Goal: Book appointment/travel/reservation

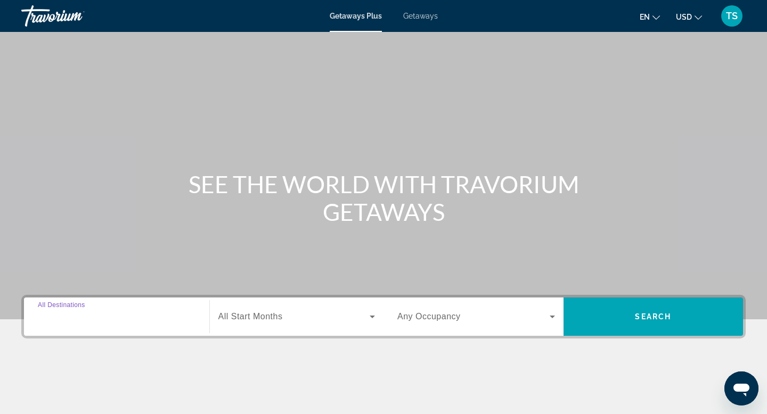
click at [150, 320] on input "Destination All Destinations" at bounding box center [117, 317] width 158 height 13
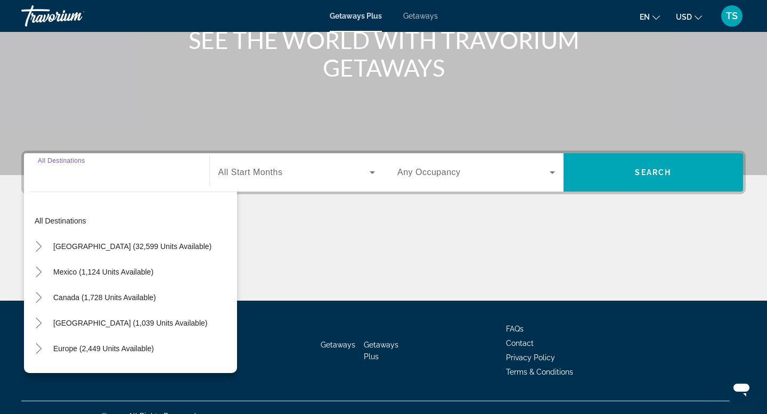
scroll to position [161, 0]
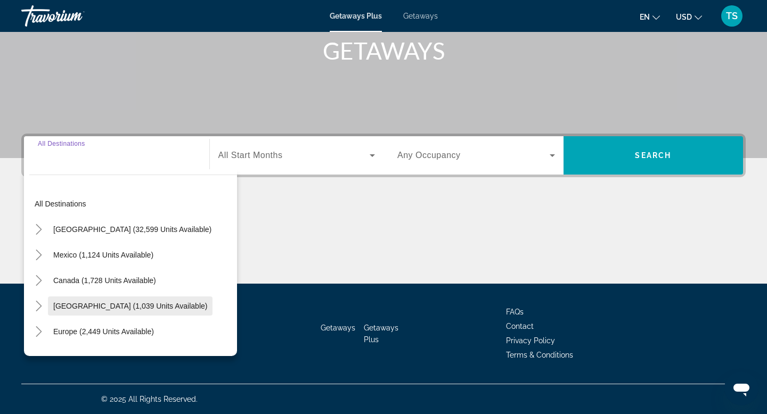
click at [103, 311] on span "Search widget" at bounding box center [130, 306] width 165 height 26
type input "**********"
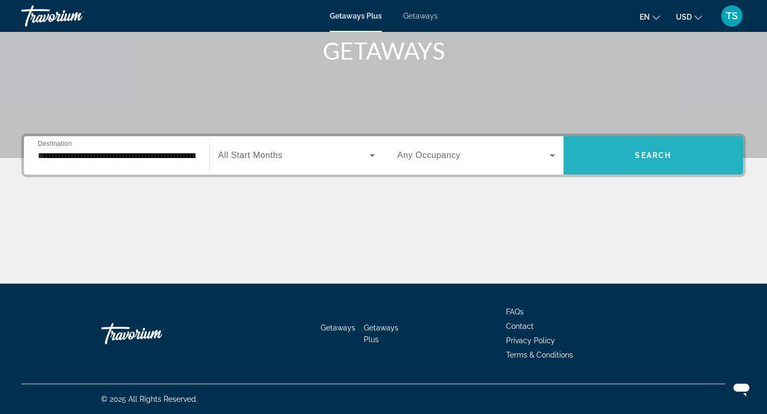
click at [604, 158] on span "Search widget" at bounding box center [653, 156] width 180 height 26
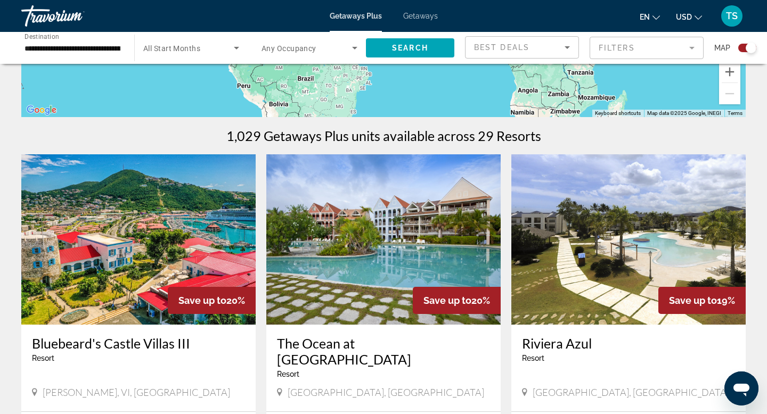
scroll to position [274, 0]
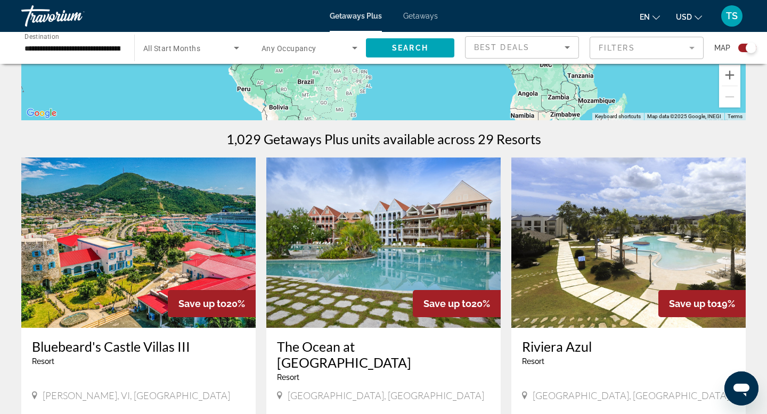
click at [122, 216] on img "Main content" at bounding box center [138, 243] width 234 height 170
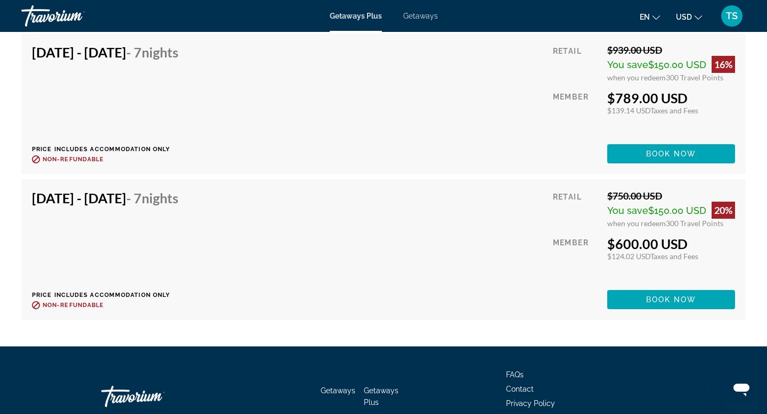
scroll to position [2049, 0]
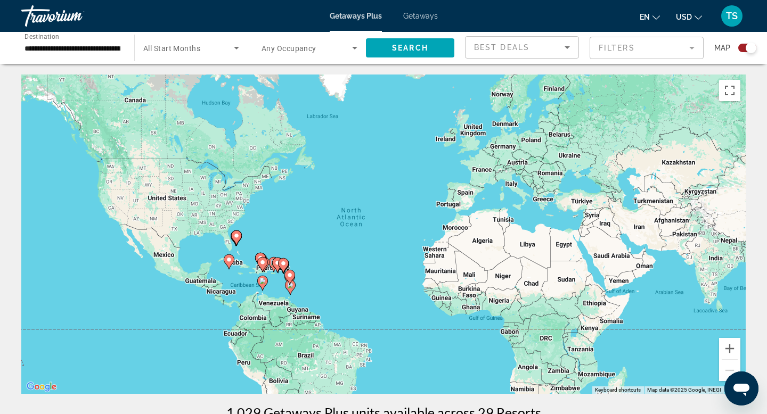
click at [187, 39] on div "Search widget" at bounding box center [191, 48] width 96 height 30
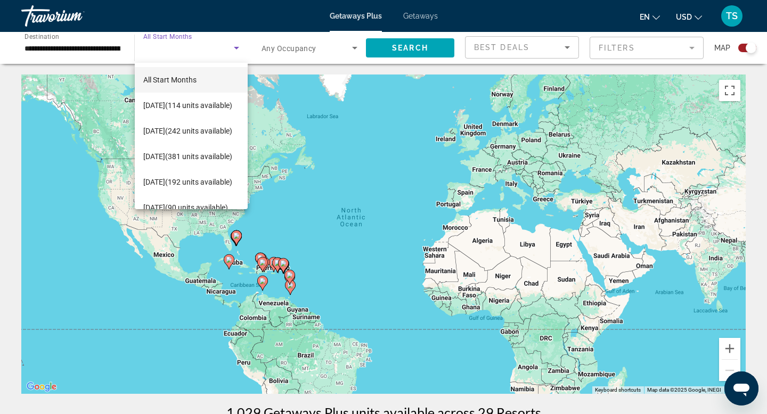
click at [50, 21] on div at bounding box center [383, 207] width 767 height 414
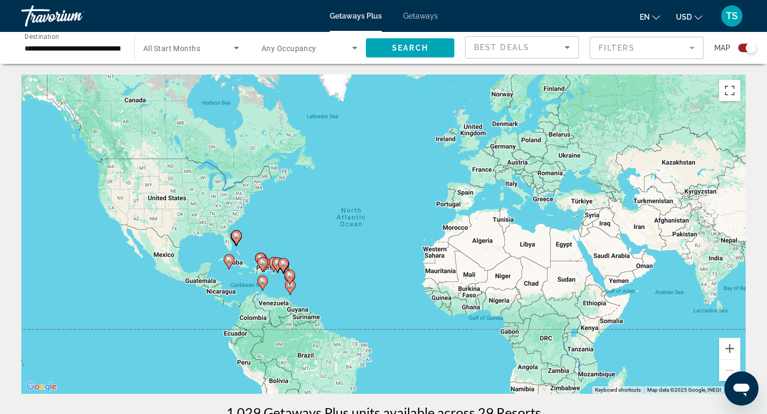
click at [411, 15] on span "Getaways" at bounding box center [420, 16] width 35 height 9
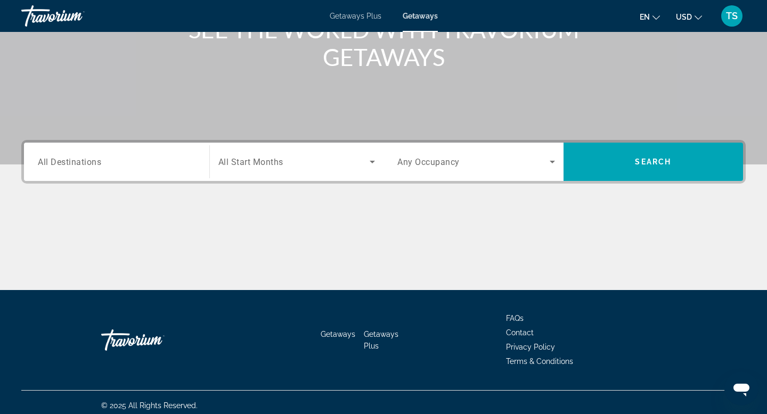
click at [165, 155] on div "Search widget" at bounding box center [117, 162] width 158 height 30
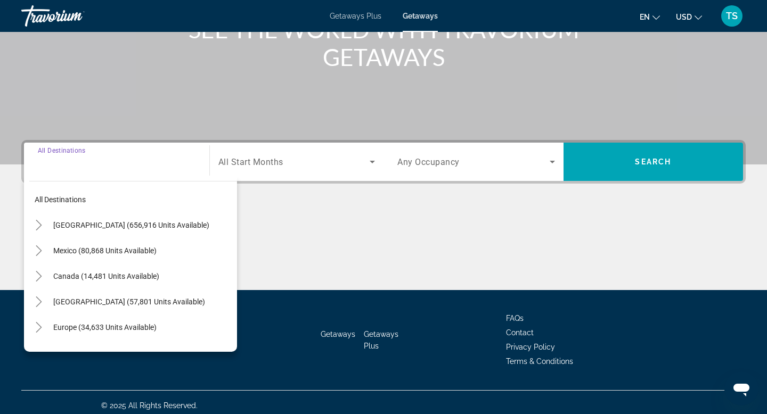
scroll to position [161, 0]
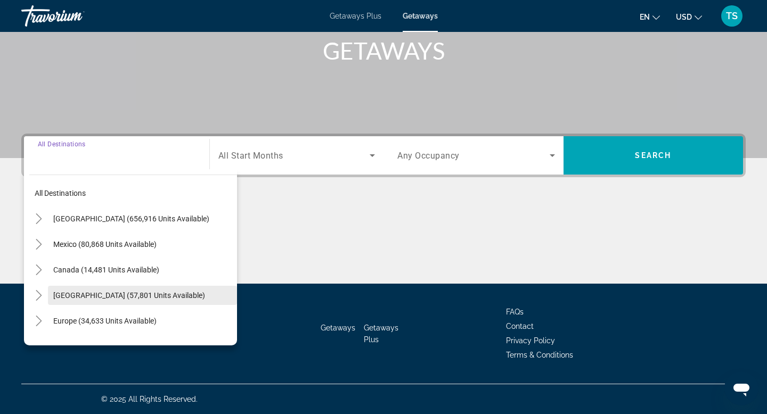
click at [85, 299] on span "[GEOGRAPHIC_DATA] (57,801 units available)" at bounding box center [129, 295] width 152 height 9
type input "**********"
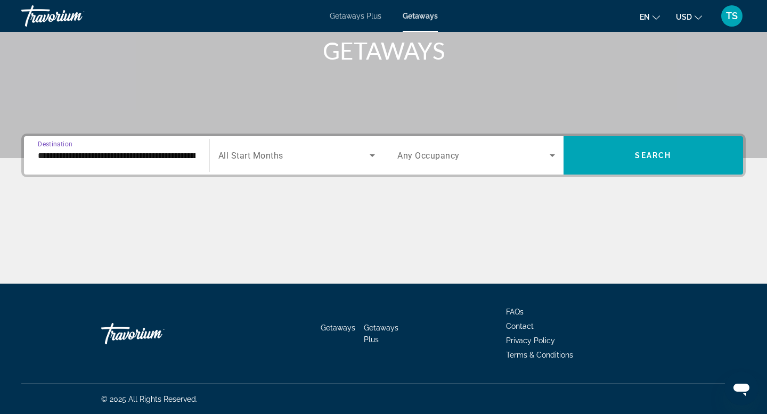
click at [319, 149] on span "Search widget" at bounding box center [294, 155] width 152 height 13
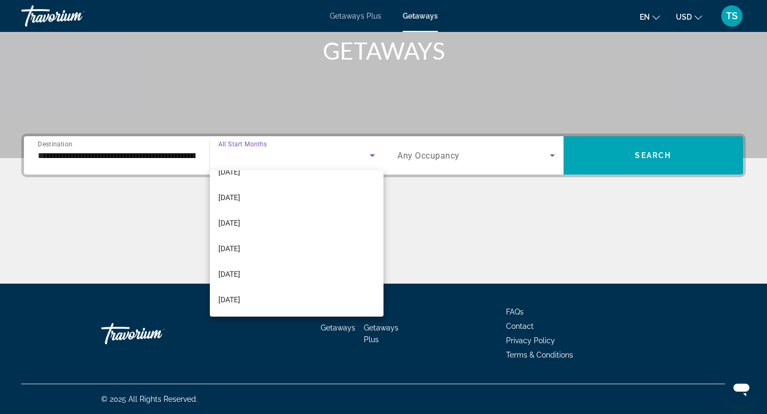
scroll to position [220, 0]
click at [295, 229] on mat-option "[DATE]" at bounding box center [297, 223] width 174 height 26
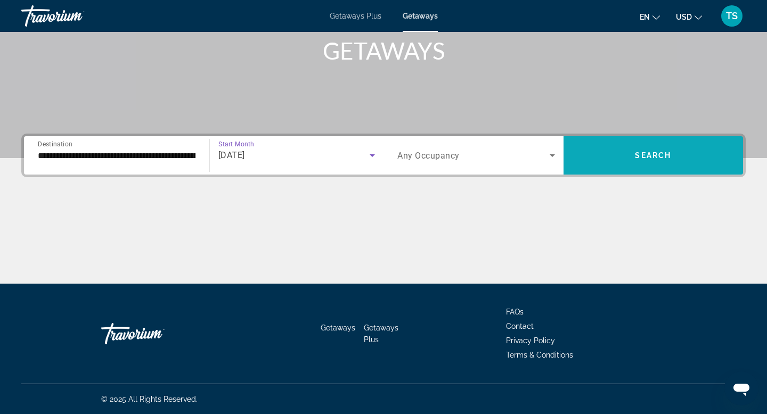
click at [606, 149] on span "Search widget" at bounding box center [653, 156] width 180 height 26
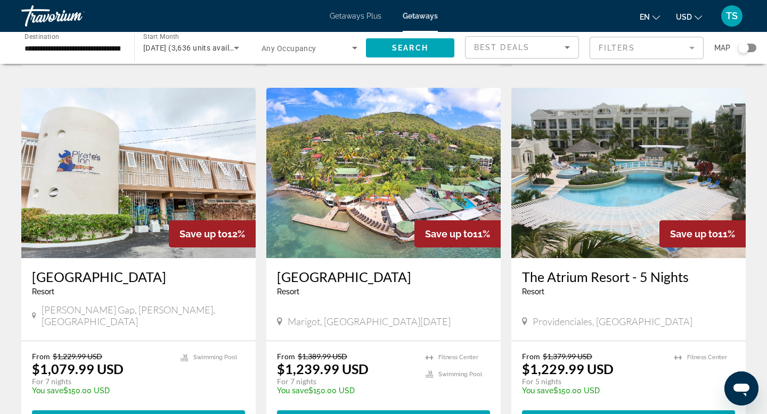
scroll to position [1145, 0]
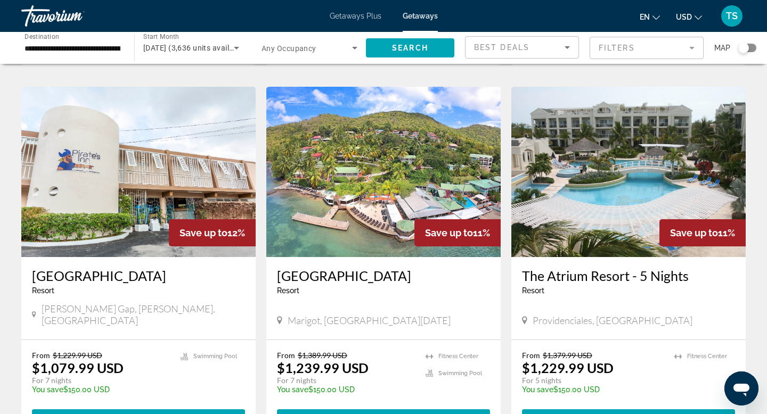
click at [406, 176] on img "Main content" at bounding box center [383, 172] width 234 height 170
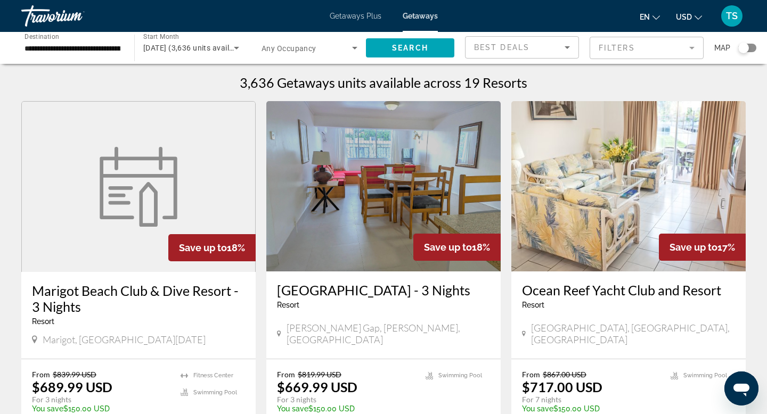
click at [45, 21] on div "Travorium" at bounding box center [74, 16] width 106 height 28
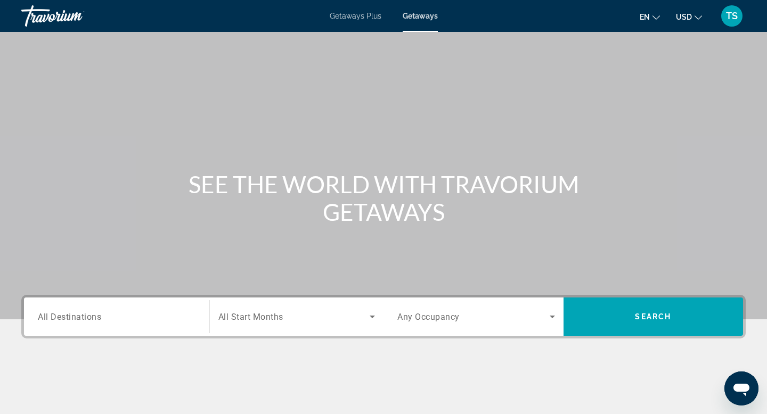
click at [92, 317] on span "All Destinations" at bounding box center [69, 316] width 63 height 10
click at [92, 317] on input "Destination All Destinations" at bounding box center [117, 317] width 158 height 13
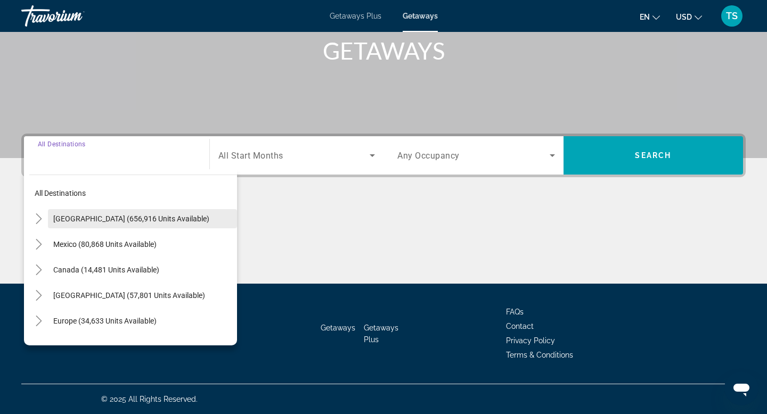
click at [130, 223] on span "Search widget" at bounding box center [142, 219] width 189 height 26
type input "**********"
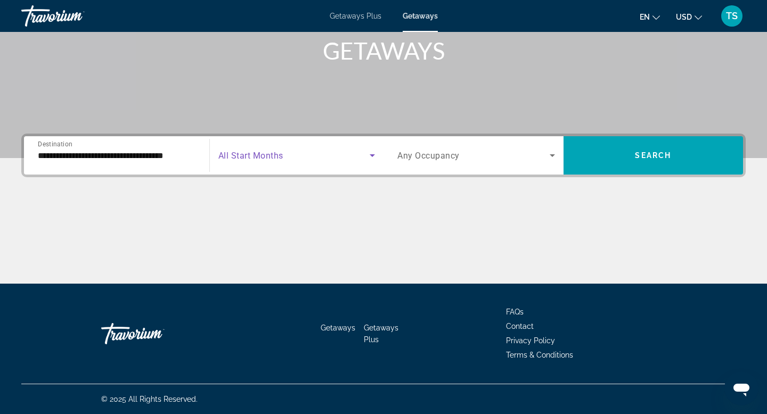
click at [288, 151] on span "Search widget" at bounding box center [294, 155] width 152 height 13
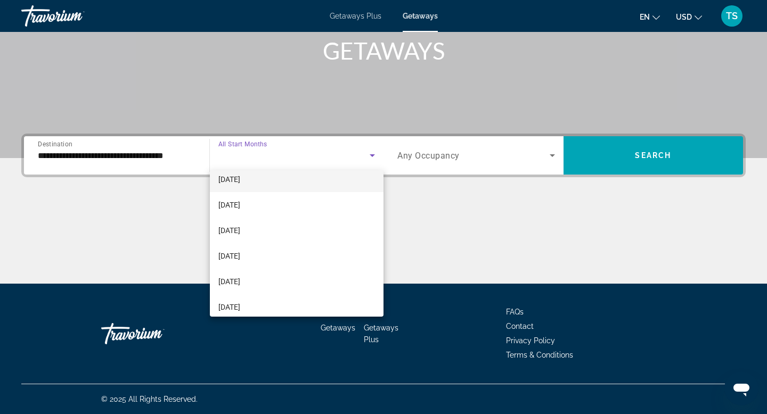
scroll to position [190, 0]
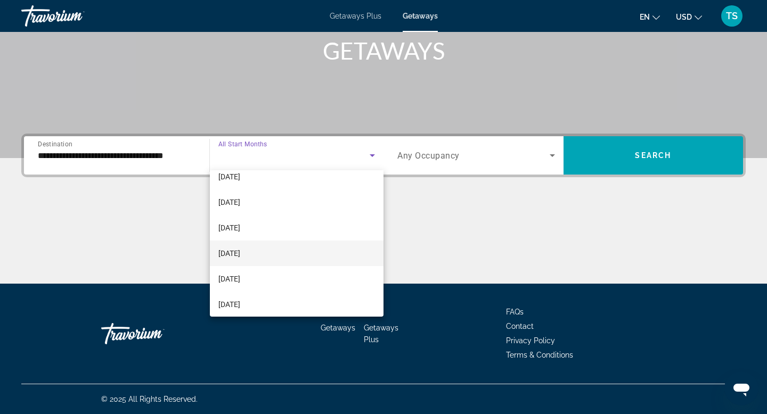
click at [240, 253] on span "[DATE]" at bounding box center [229, 253] width 22 height 13
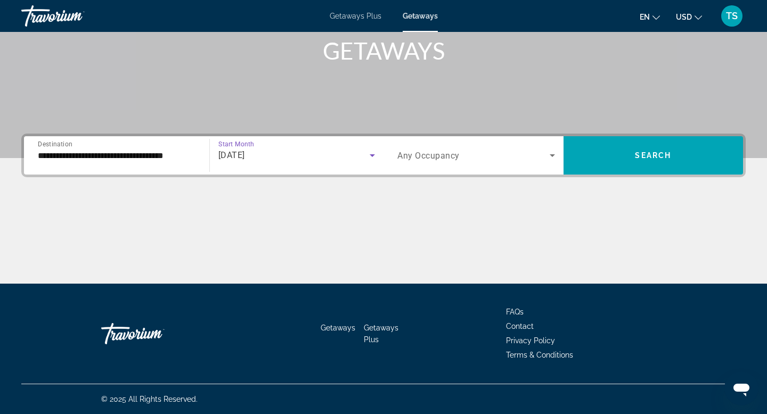
click at [546, 157] on icon "Search widget" at bounding box center [552, 155] width 13 height 13
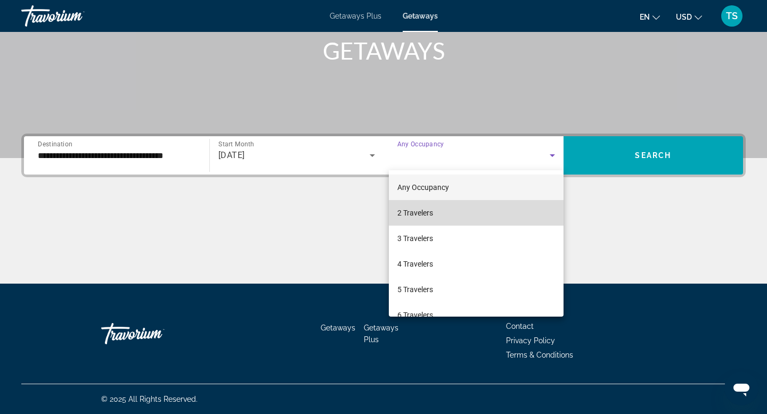
click at [488, 218] on mat-option "2 Travelers" at bounding box center [476, 213] width 175 height 26
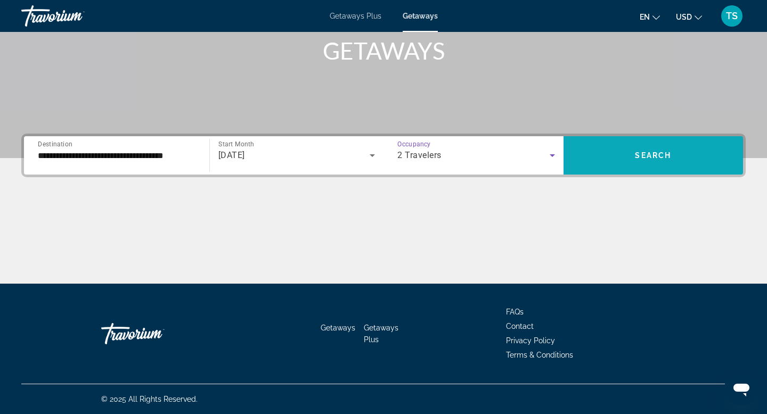
click at [606, 157] on span "Search widget" at bounding box center [653, 156] width 180 height 26
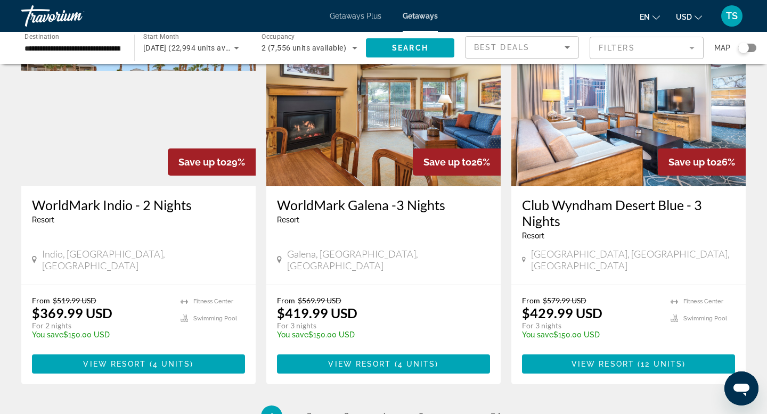
scroll to position [1259, 0]
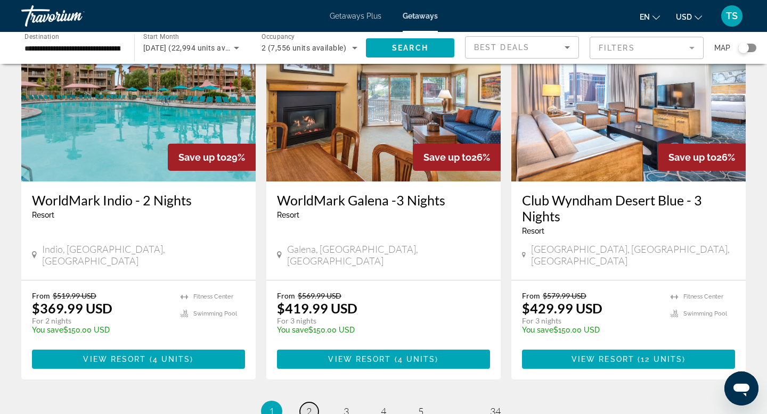
click at [306, 403] on link "page 2" at bounding box center [309, 412] width 19 height 19
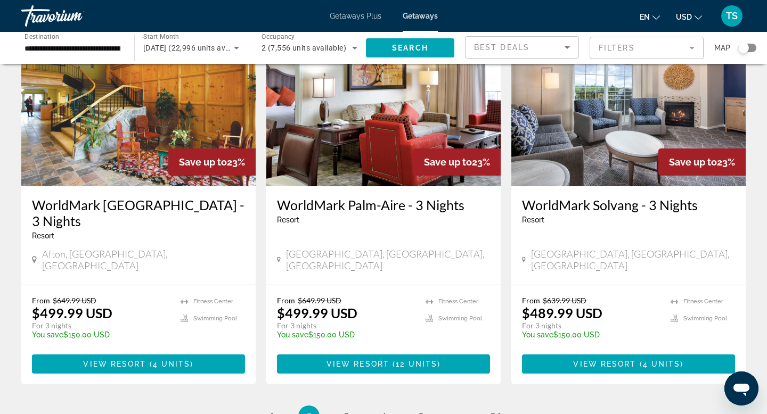
scroll to position [1260, 0]
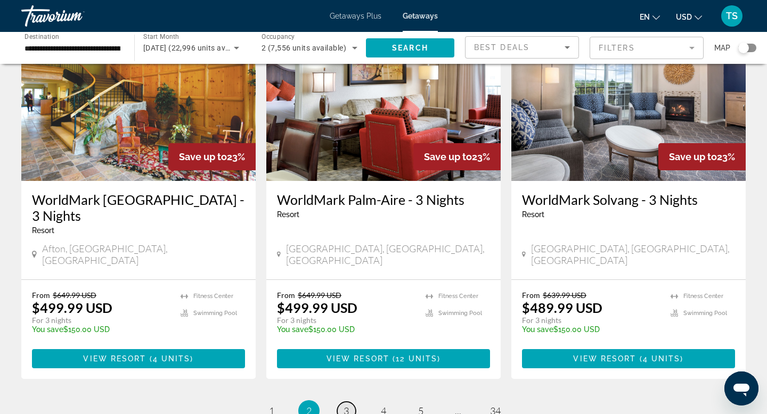
click at [342, 402] on link "page 3" at bounding box center [346, 411] width 19 height 19
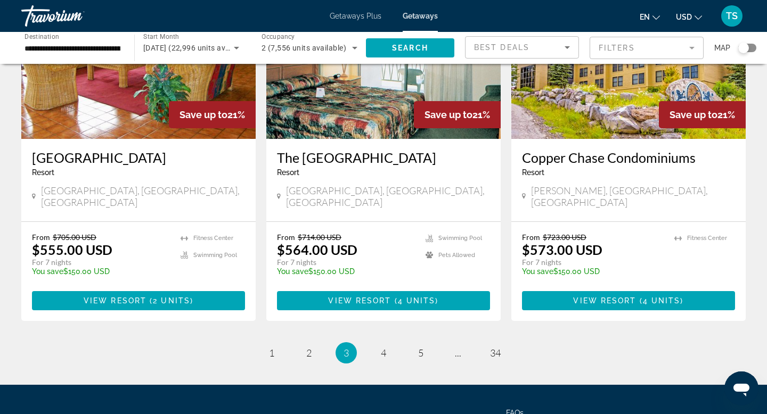
scroll to position [1299, 0]
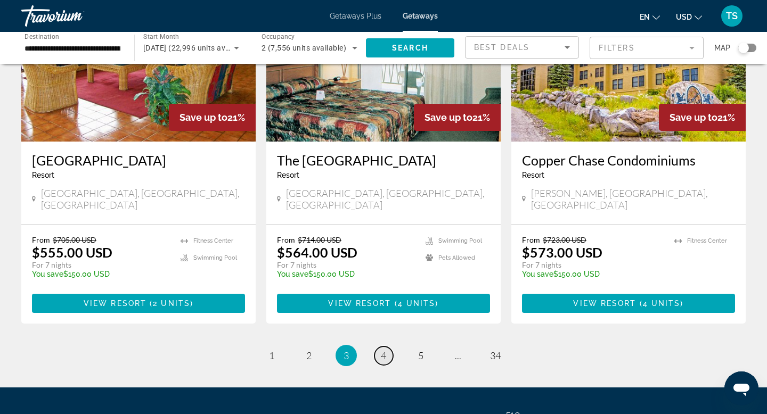
click at [380, 347] on link "page 4" at bounding box center [383, 356] width 19 height 19
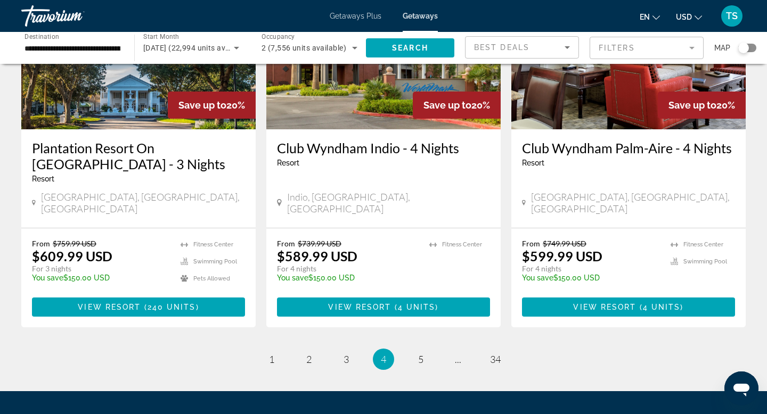
scroll to position [1299, 0]
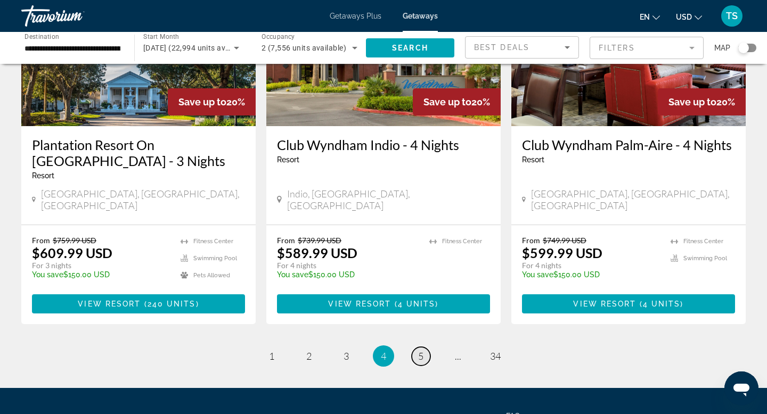
click at [421, 350] on span "5" at bounding box center [420, 356] width 5 height 12
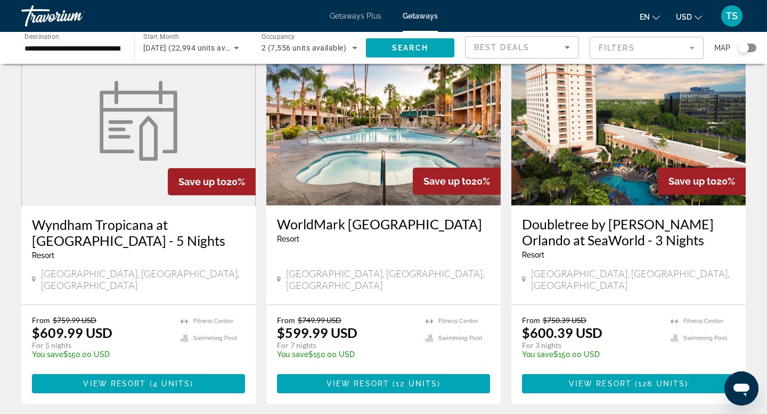
scroll to position [1274, 0]
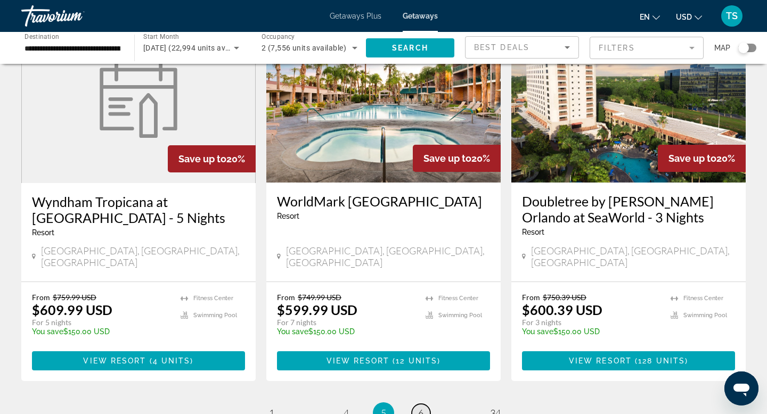
click at [417, 404] on link "page 6" at bounding box center [421, 413] width 19 height 19
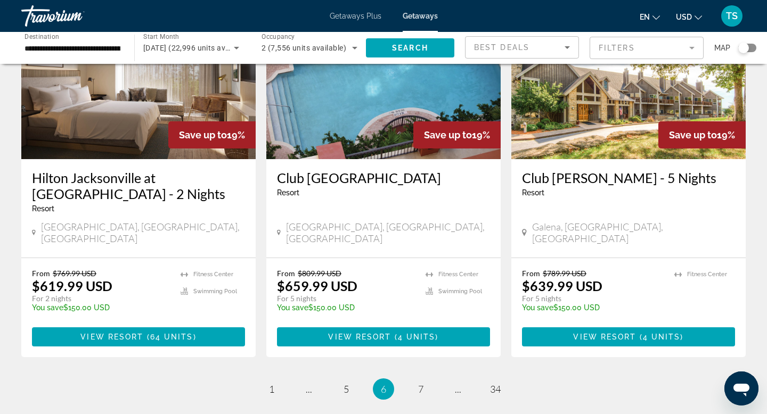
scroll to position [1298, 0]
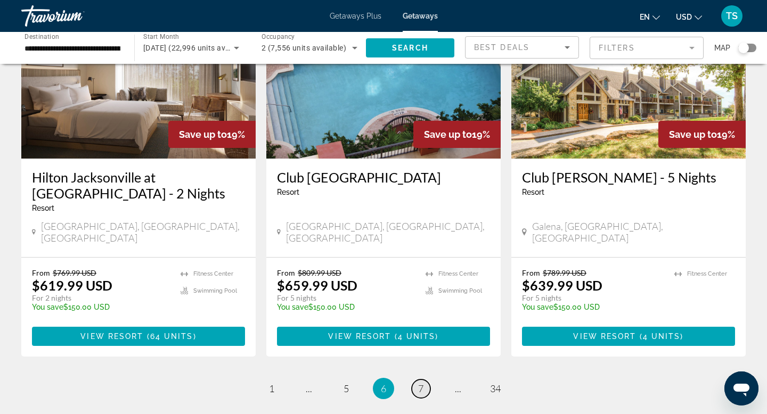
click at [423, 383] on span "7" at bounding box center [420, 389] width 5 height 12
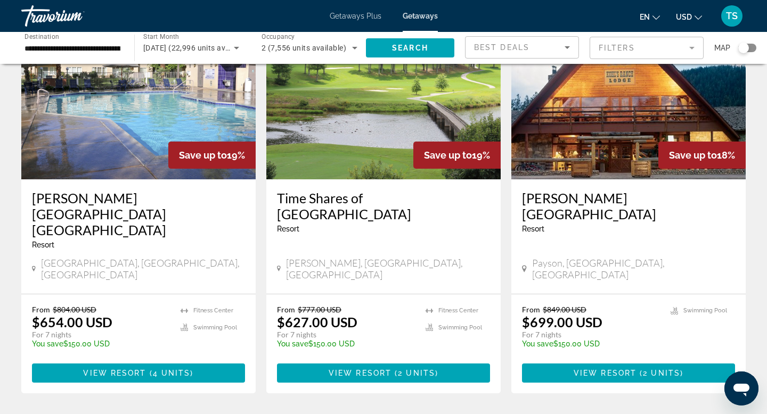
scroll to position [1262, 0]
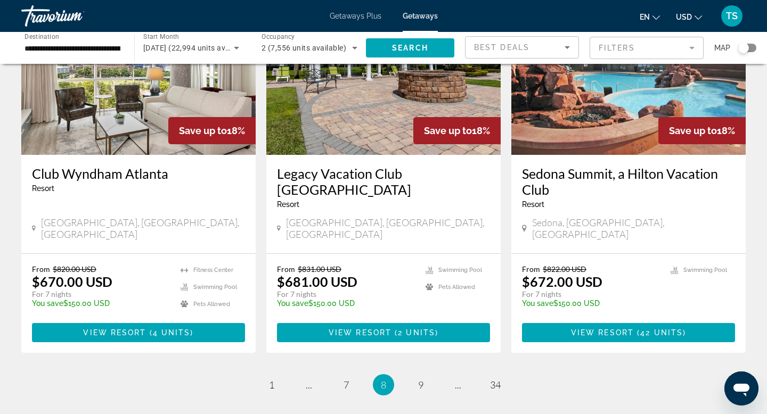
scroll to position [1289, 0]
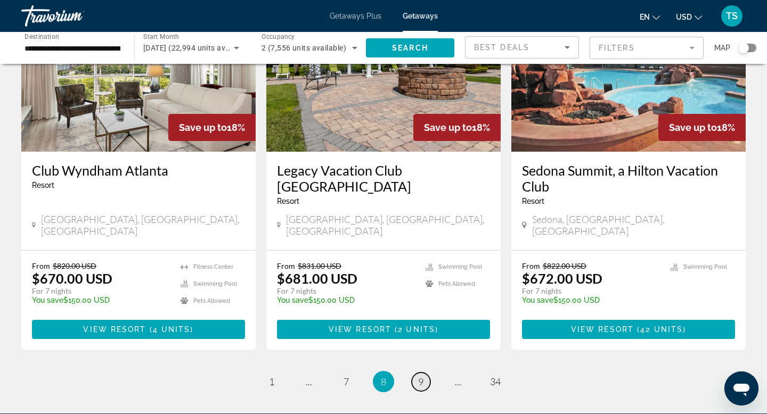
click at [420, 373] on link "page 9" at bounding box center [421, 382] width 19 height 19
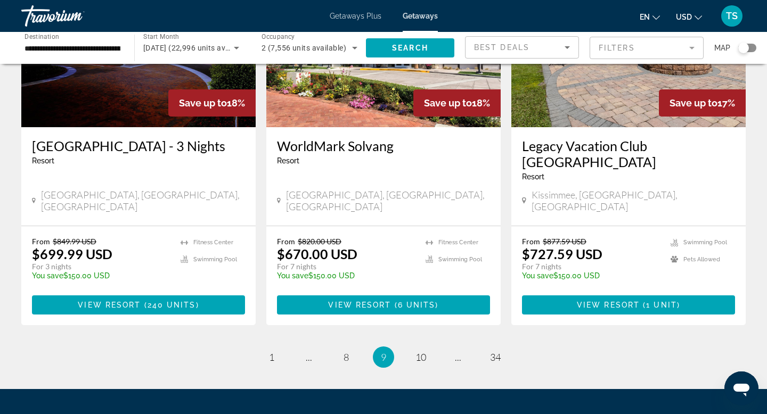
scroll to position [1304, 0]
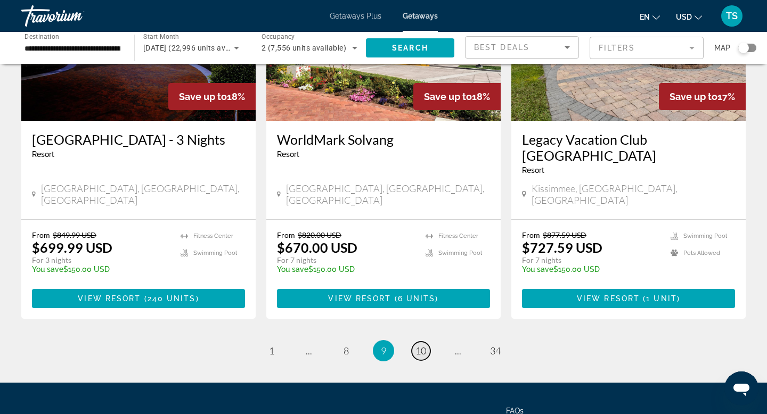
click at [421, 345] on span "10" at bounding box center [420, 351] width 11 height 12
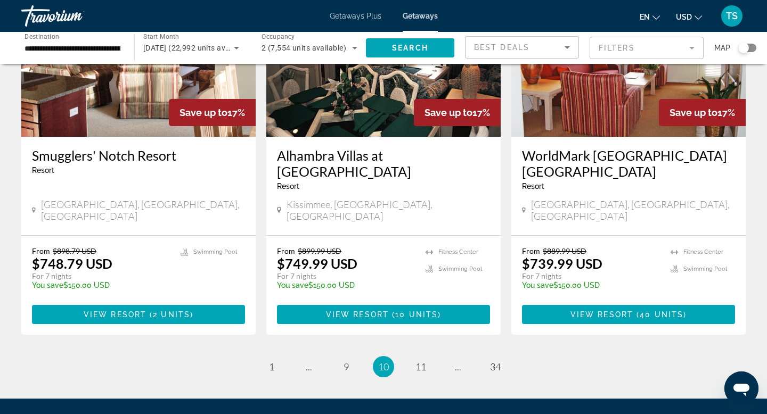
scroll to position [1291, 0]
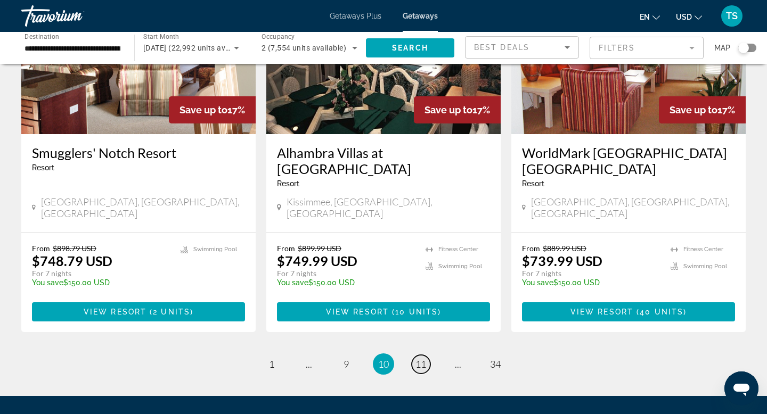
click at [422, 358] on span "11" at bounding box center [420, 364] width 11 height 12
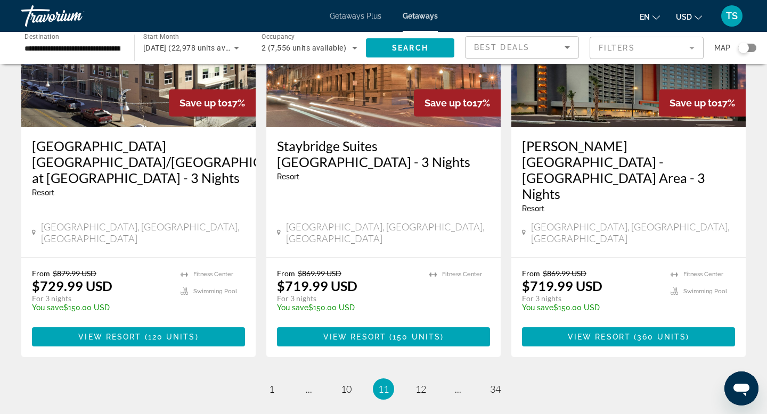
scroll to position [1356, 0]
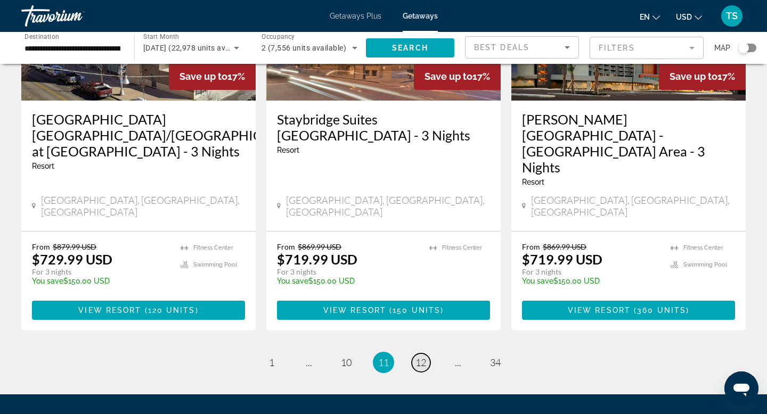
click at [421, 357] on span "12" at bounding box center [420, 363] width 11 height 12
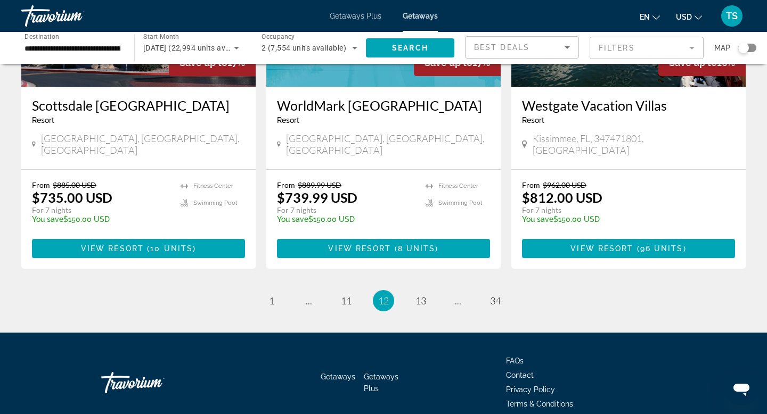
scroll to position [1356, 0]
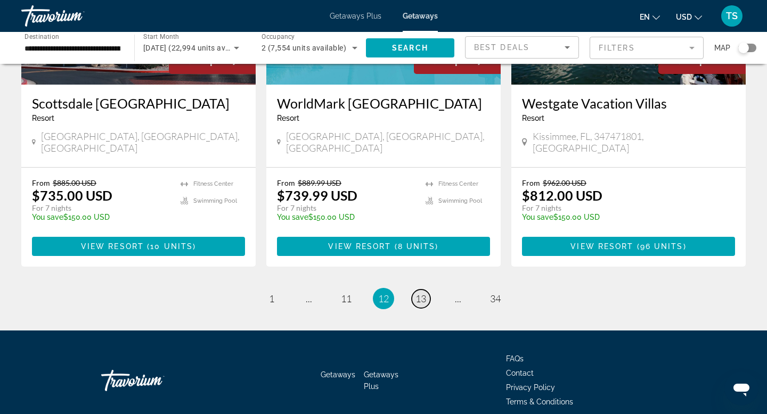
click at [420, 290] on link "page 13" at bounding box center [421, 299] width 19 height 19
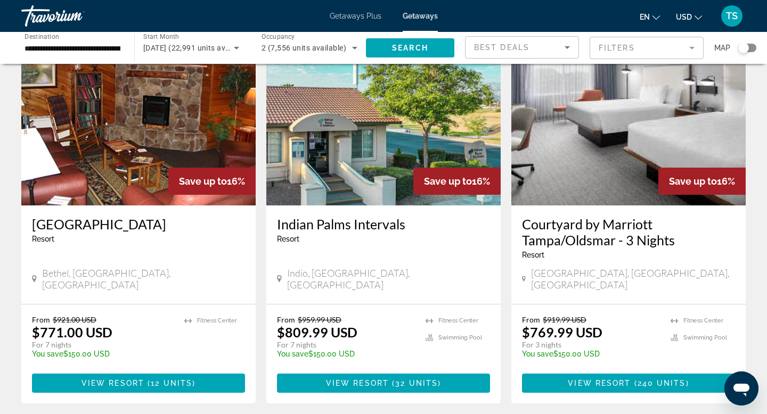
scroll to position [1222, 0]
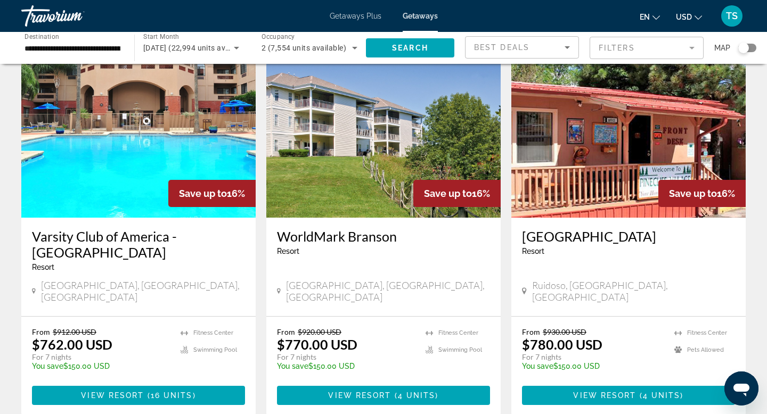
scroll to position [1239, 0]
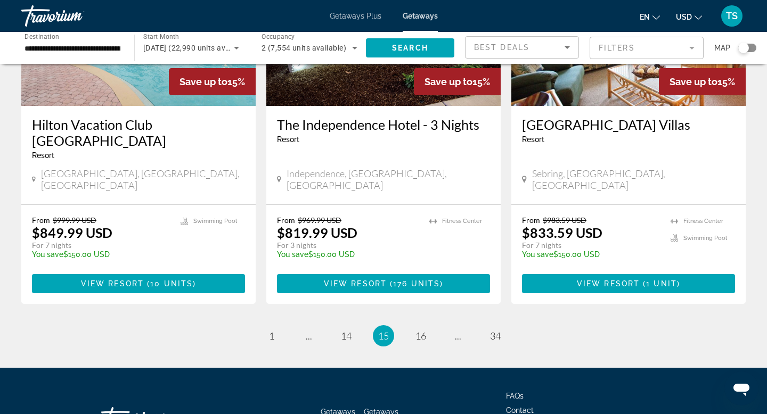
scroll to position [1351, 0]
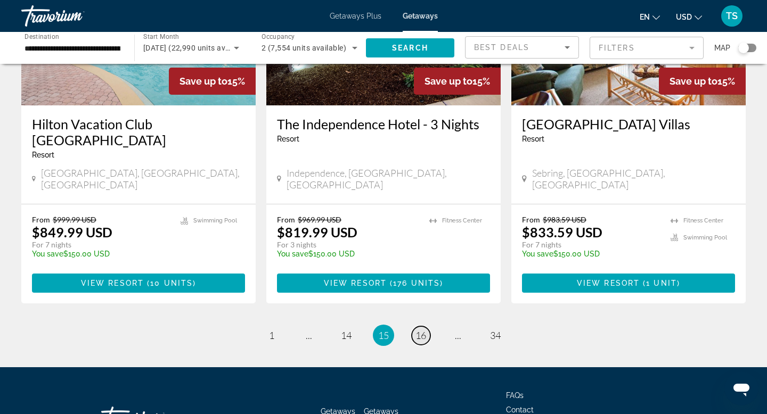
click at [416, 330] on span "16" at bounding box center [420, 336] width 11 height 12
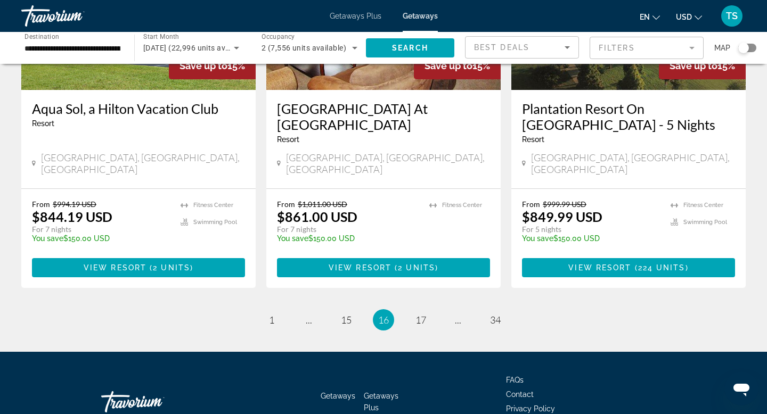
scroll to position [1357, 0]
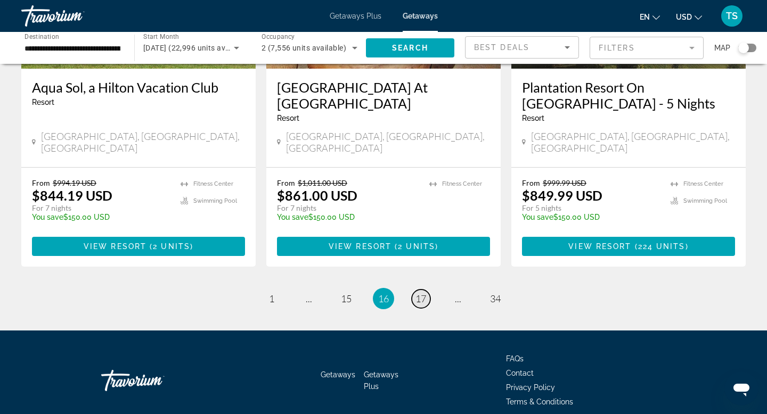
click at [420, 293] on span "17" at bounding box center [420, 299] width 11 height 12
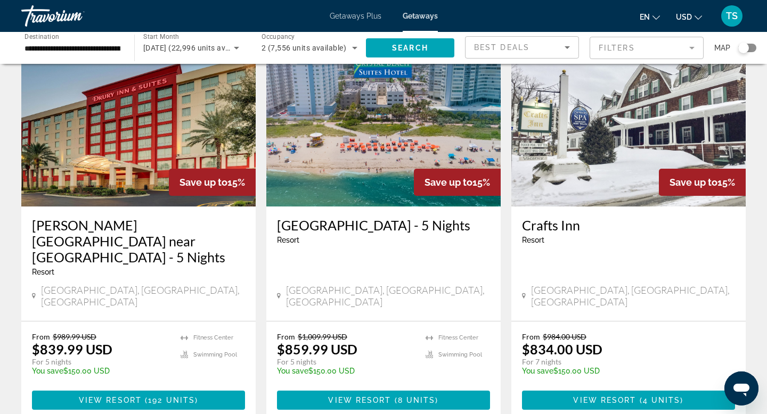
scroll to position [1221, 0]
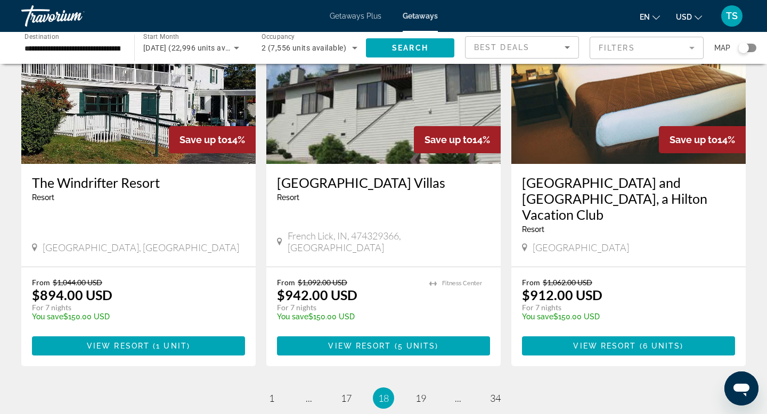
scroll to position [1293, 0]
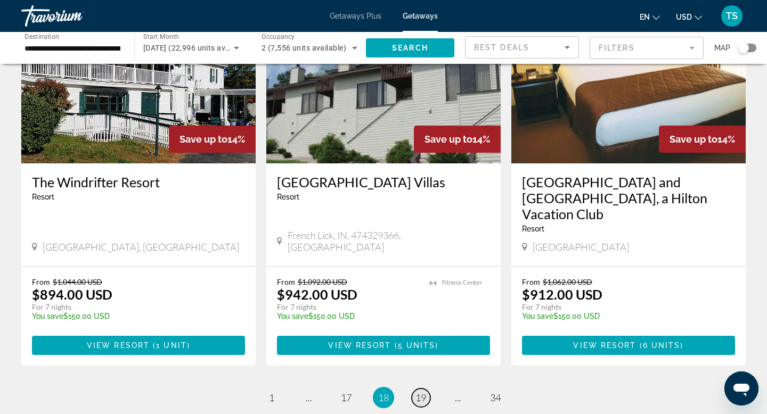
click at [420, 392] on span "19" at bounding box center [420, 398] width 11 height 12
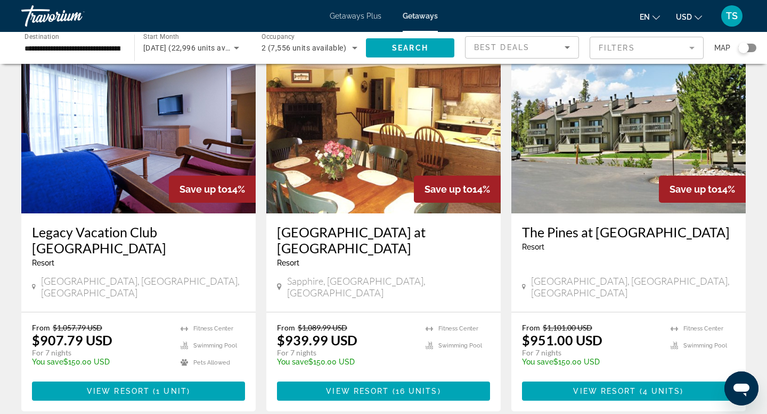
scroll to position [1211, 0]
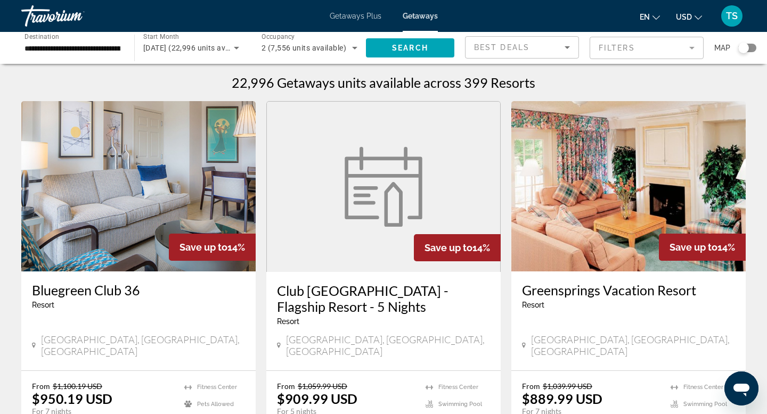
click at [69, 13] on div "Travorium" at bounding box center [74, 16] width 106 height 28
